Goal: Find specific page/section: Find specific page/section

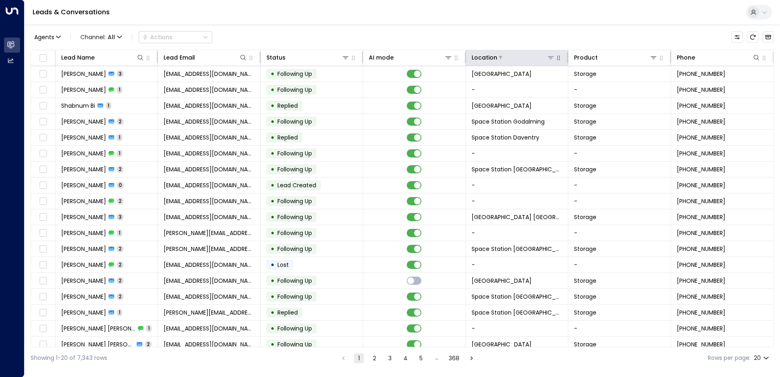
click at [474, 60] on icon at bounding box center [550, 57] width 7 height 7
click at [474, 43] on div "Agents 1 Channel: All Actions" at bounding box center [402, 37] width 743 height 17
click at [474, 58] on icon at bounding box center [551, 57] width 6 height 3
click at [474, 59] on icon at bounding box center [550, 57] width 7 height 7
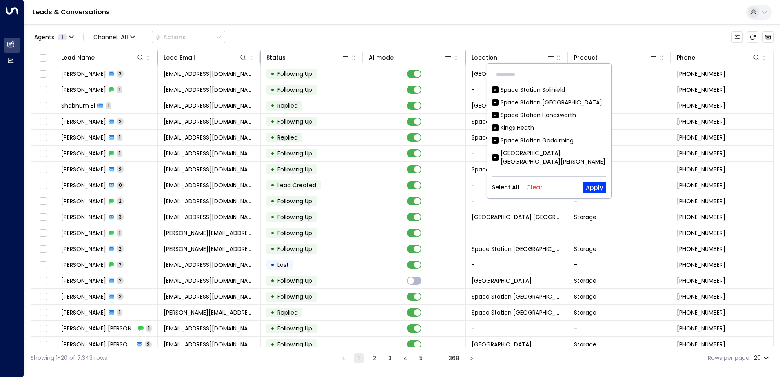
click at [474, 186] on button "Clear" at bounding box center [534, 187] width 16 height 7
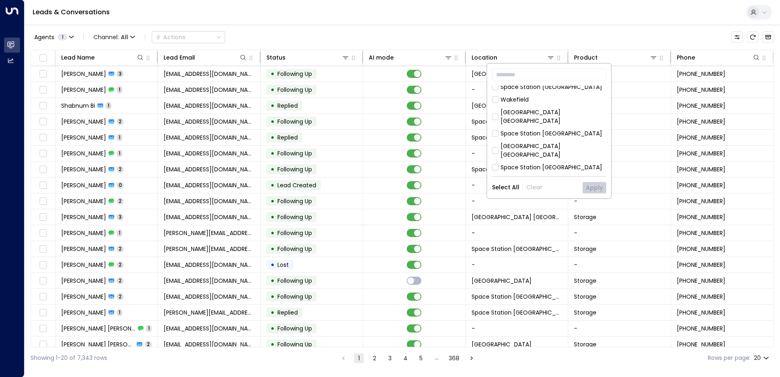
scroll to position [204, 0]
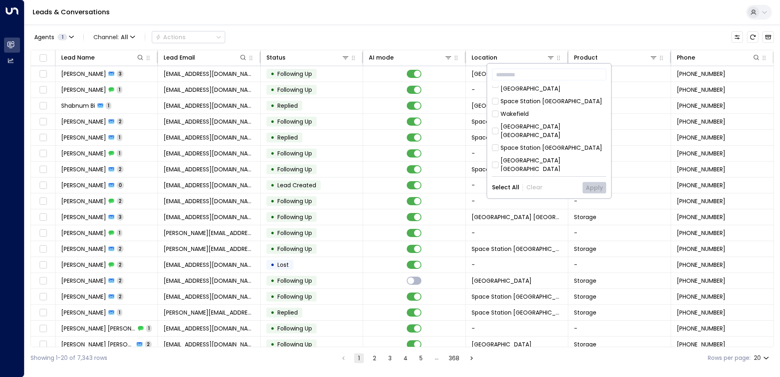
click at [474, 156] on div "[GEOGRAPHIC_DATA] [GEOGRAPHIC_DATA]" at bounding box center [554, 164] width 106 height 17
click at [474, 184] on button "Apply" at bounding box center [594, 187] width 24 height 11
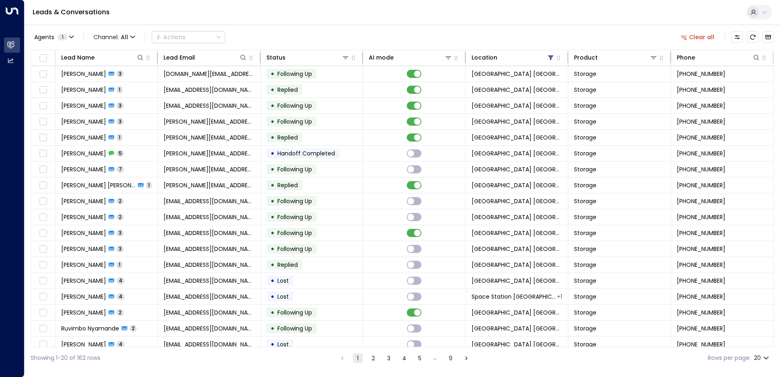
click at [429, 22] on div "Leads & Conversations" at bounding box center [401, 12] width 755 height 25
click at [401, 55] on div at bounding box center [423, 57] width 58 height 8
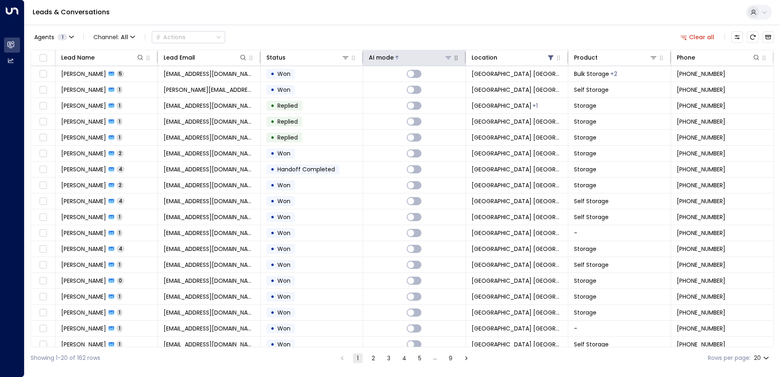
click at [401, 55] on div at bounding box center [423, 57] width 58 height 8
